Goal: Check status

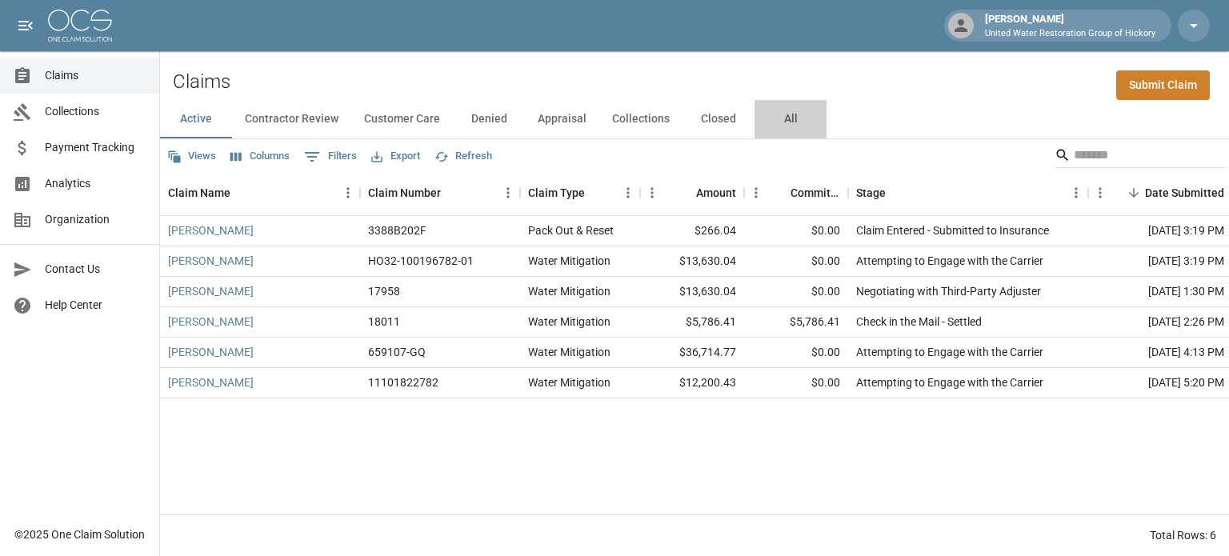
click at [786, 114] on button "All" at bounding box center [790, 119] width 72 height 38
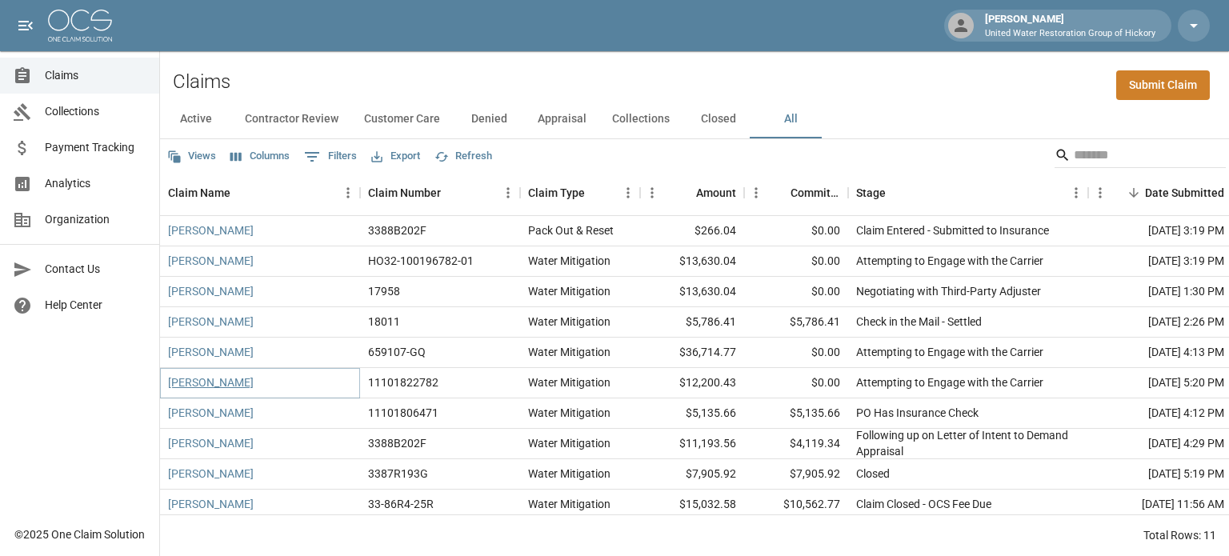
click at [198, 386] on link "[PERSON_NAME]" at bounding box center [211, 382] width 86 height 16
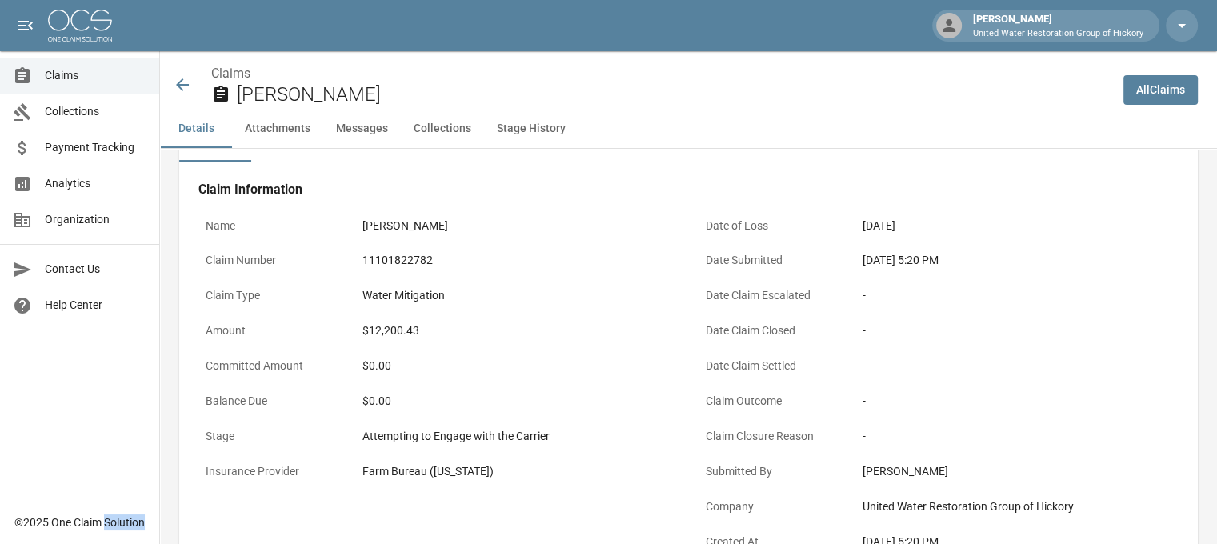
scroll to position [0, 12]
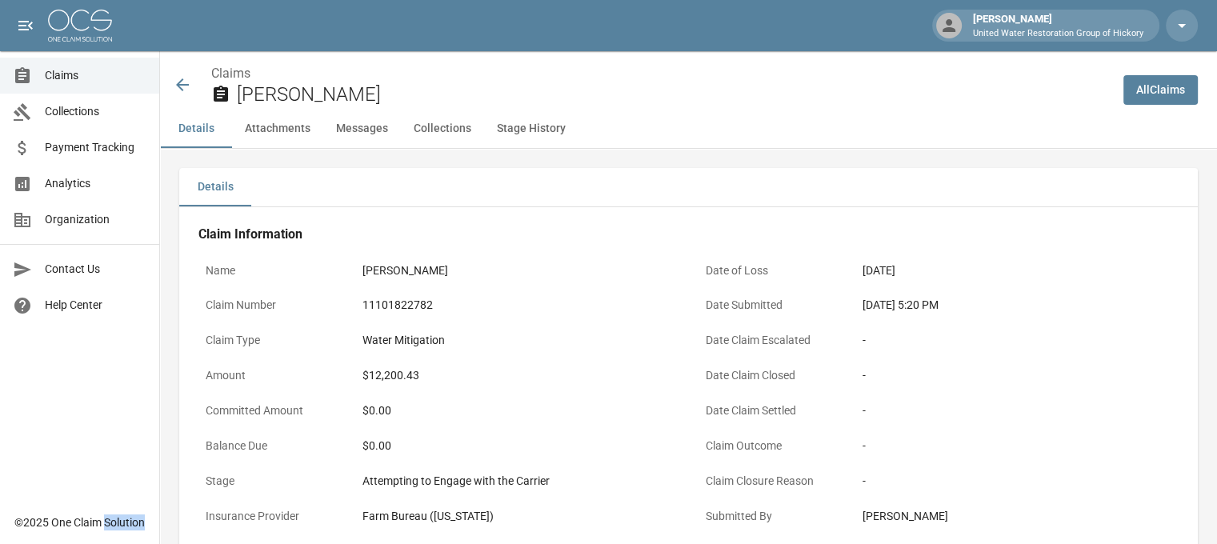
click at [176, 86] on icon at bounding box center [182, 84] width 13 height 13
